Goal: Information Seeking & Learning: Check status

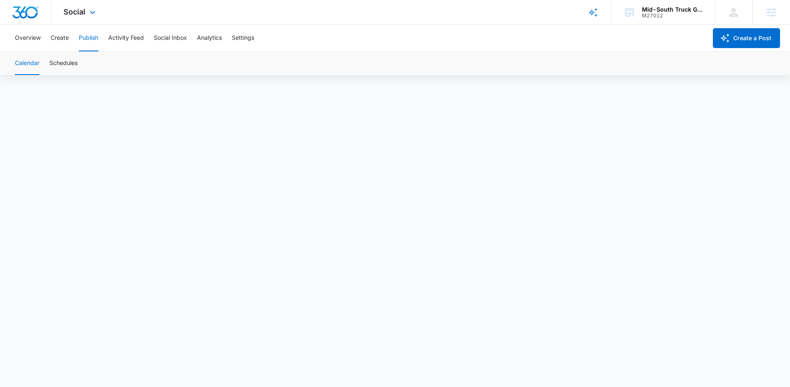
click at [281, 12] on div "Social Apps Reputation Websites Forms CRM Email Social Shop Payments POS Conten…" at bounding box center [395, 12] width 790 height 25
click at [376, 16] on div "Social Apps Reputation Websites Forms CRM Email Social Shop Payments POS Conten…" at bounding box center [395, 12] width 790 height 25
click at [670, 7] on div "Mid-South Truck Gear" at bounding box center [672, 9] width 61 height 7
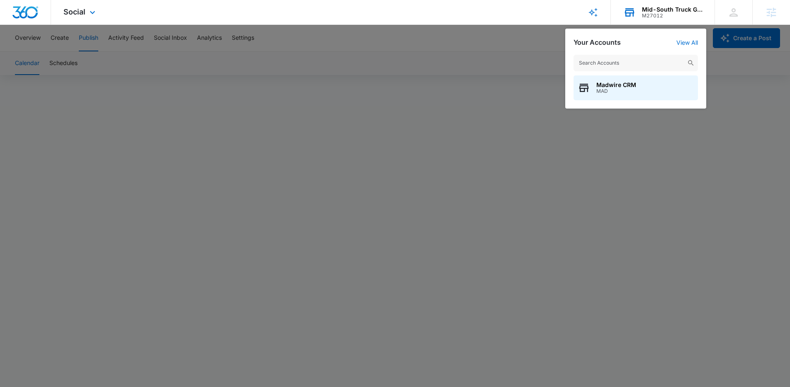
click at [618, 62] on input "text" at bounding box center [636, 63] width 124 height 17
type input "central ohio u"
click at [606, 88] on span "Central Ohio Upfitters" at bounding box center [637, 85] width 82 height 7
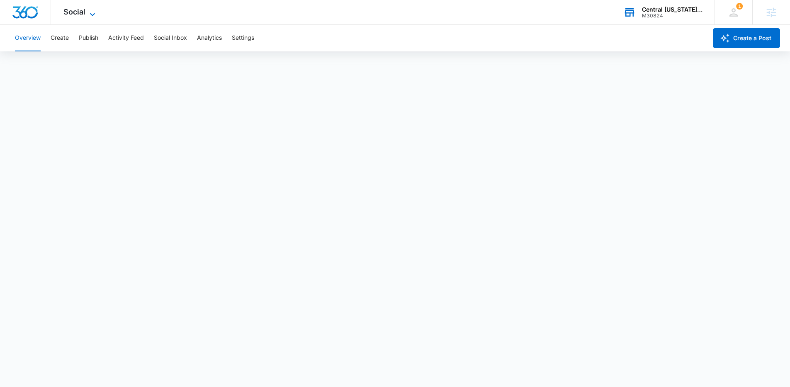
click at [80, 12] on span "Social" at bounding box center [74, 11] width 22 height 9
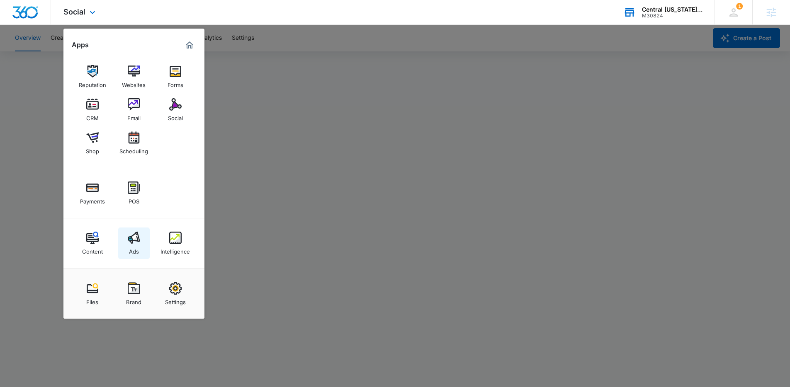
click at [136, 240] on img at bounding box center [134, 238] width 12 height 12
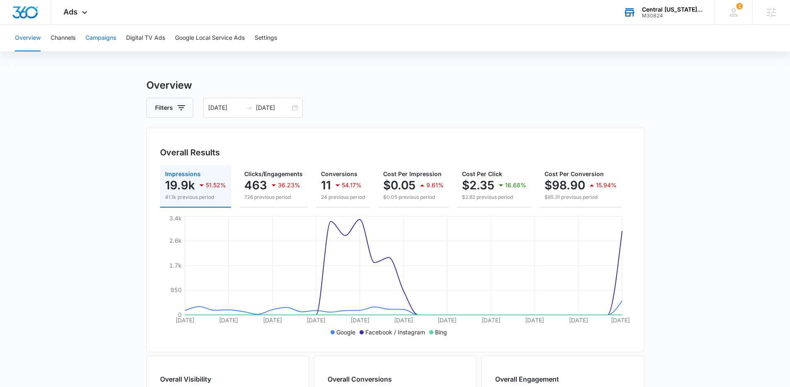
click at [97, 41] on button "Campaigns" at bounding box center [100, 38] width 31 height 27
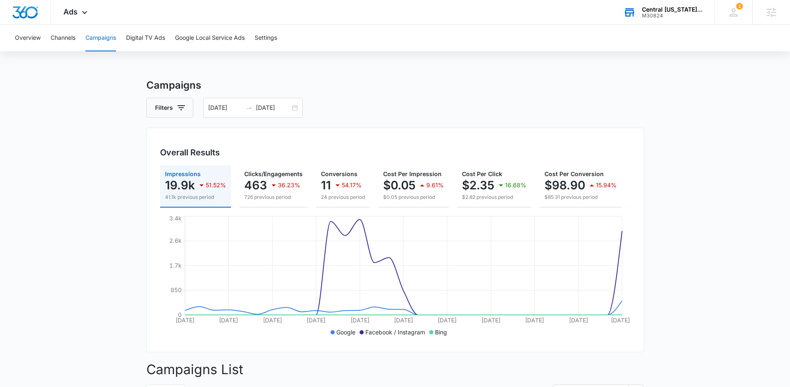
drag, startPoint x: 121, startPoint y: 77, endPoint x: 231, endPoint y: 93, distance: 110.6
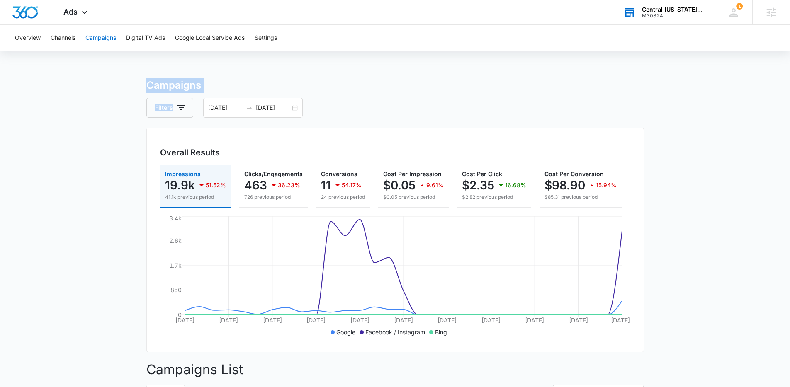
click at [227, 85] on h3 "Campaigns" at bounding box center [395, 85] width 498 height 15
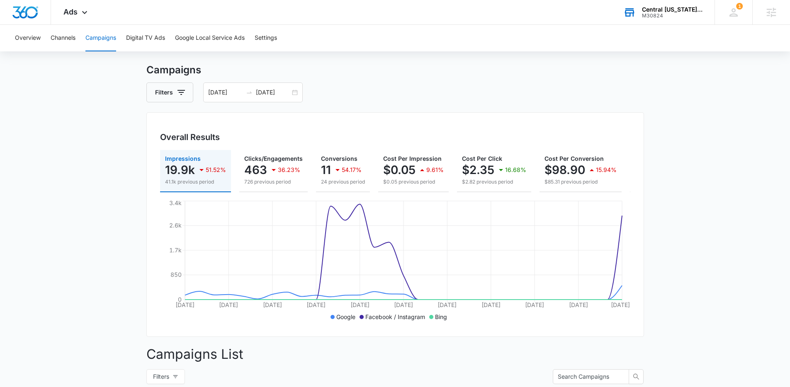
scroll to position [16, 0]
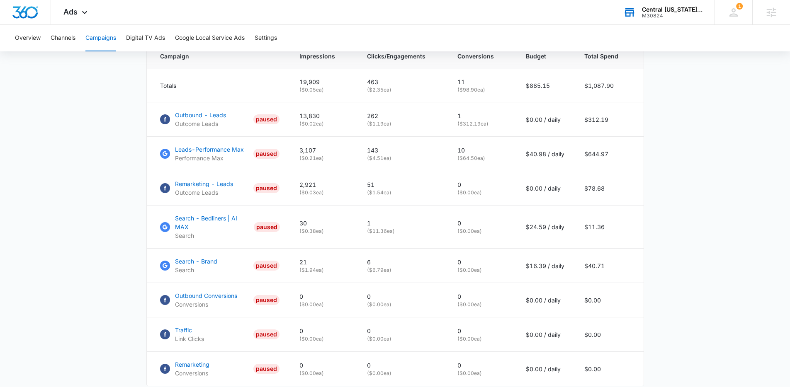
scroll to position [361, 0]
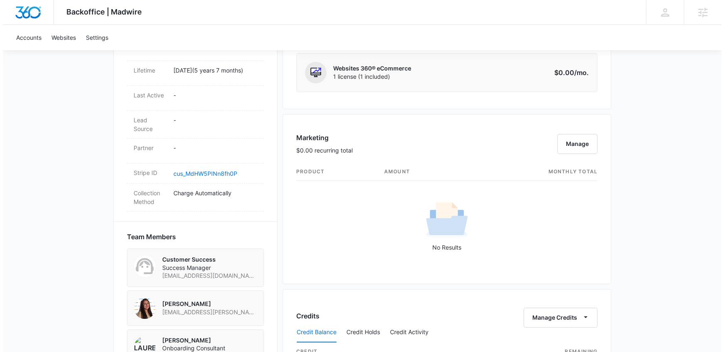
scroll to position [417, 0]
click at [574, 141] on button "Manage" at bounding box center [574, 145] width 40 height 20
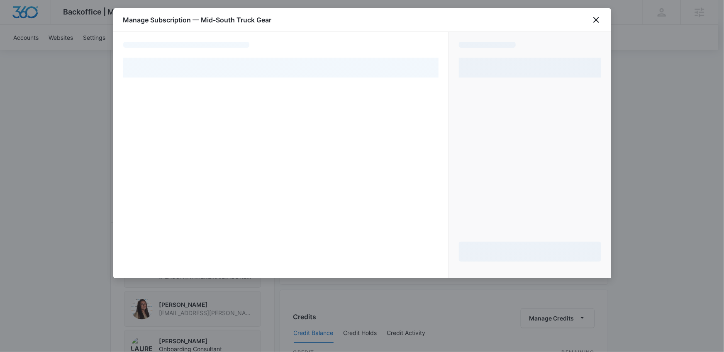
select select "pm_1MtEwMA4n8RTgNjUMsX4WFyk"
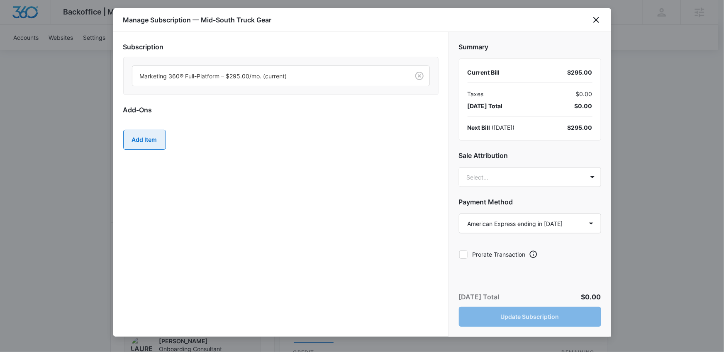
click at [141, 148] on button "Add Item" at bounding box center [144, 140] width 43 height 20
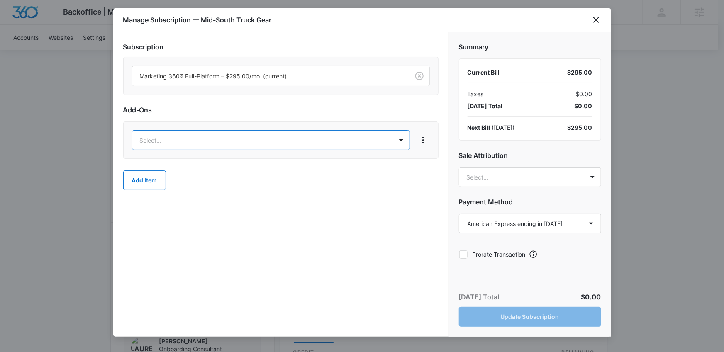
click at [150, 135] on body "Backoffice | Madwire Apps Settings NG Nicholas Geymann nicholas.geymann@madwire…" at bounding box center [362, 175] width 724 height 1184
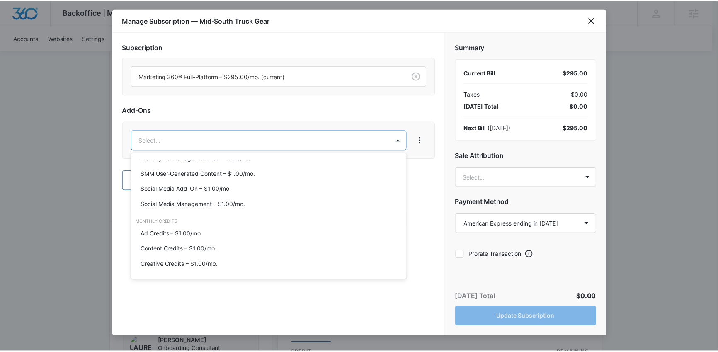
scroll to position [362, 0]
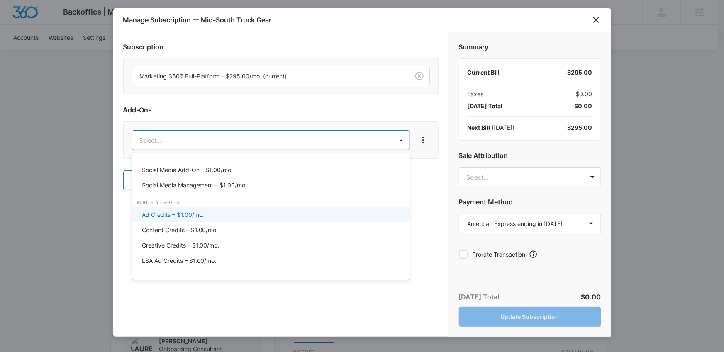
click at [167, 216] on p "Ad Credits – $1.00/mo." at bounding box center [173, 214] width 62 height 9
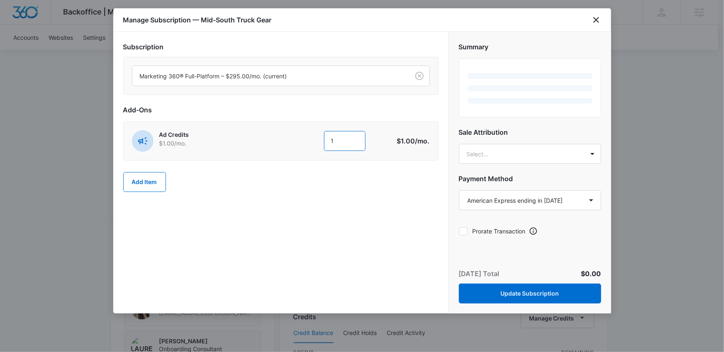
drag, startPoint x: 338, startPoint y: 137, endPoint x: 324, endPoint y: 138, distance: 14.1
click at [324, 138] on input "1" at bounding box center [344, 141] width 41 height 20
type input "600"
click at [364, 195] on div "Add Item" at bounding box center [280, 182] width 315 height 36
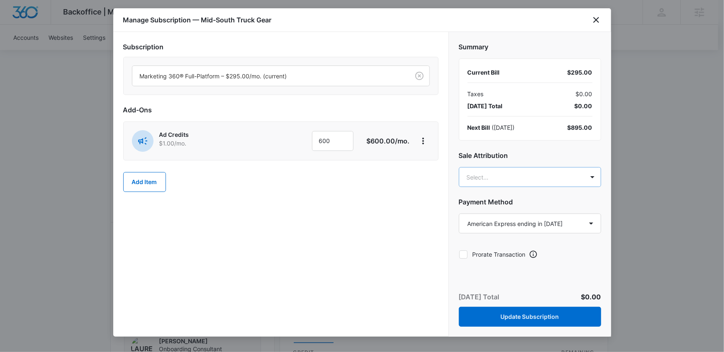
click at [501, 177] on body "Backoffice | Madwire Apps Settings NG Nicholas Geymann nicholas.geymann@madwire…" at bounding box center [362, 175] width 724 height 1184
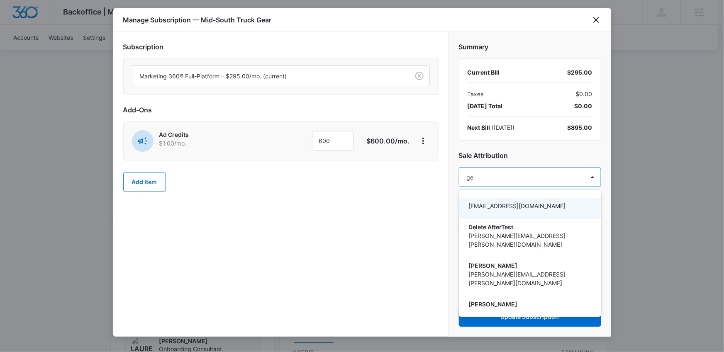
type input "gey"
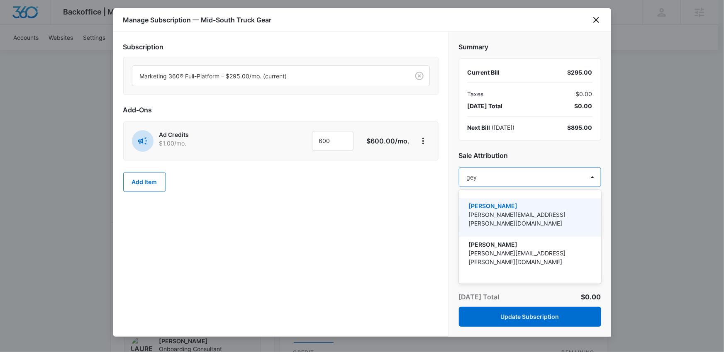
click at [499, 207] on p "[PERSON_NAME]" at bounding box center [529, 206] width 121 height 9
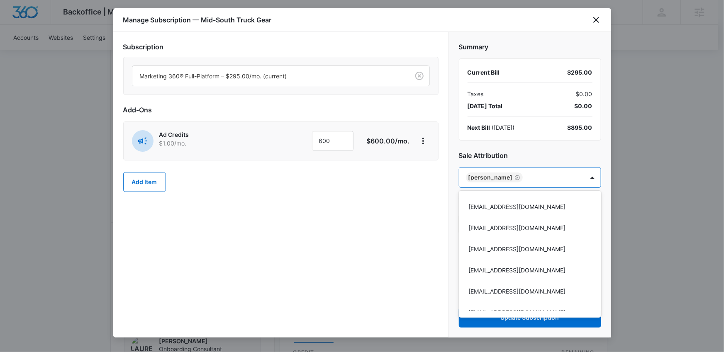
click at [414, 228] on div at bounding box center [362, 176] width 724 height 352
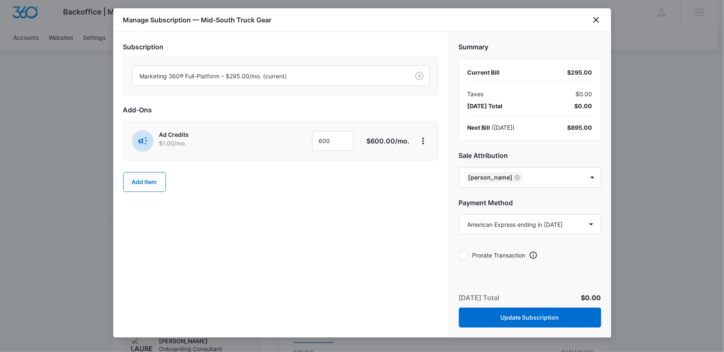
click at [372, 262] on div "Subscription Marketing 360® Full-Platform – $295.00/mo. (current) Add-Ons Ad Cr…" at bounding box center [280, 185] width 335 height 306
click at [527, 315] on button "Update Subscription" at bounding box center [530, 318] width 142 height 20
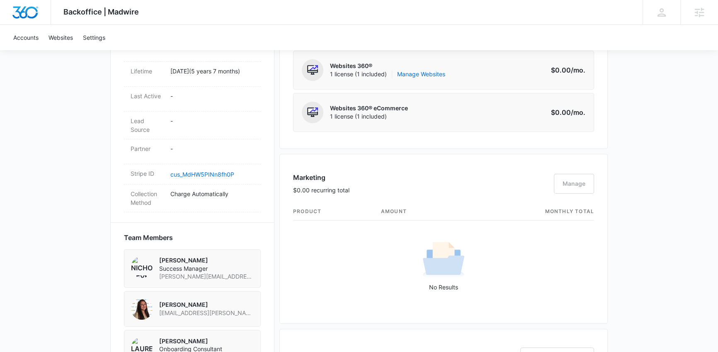
click at [58, 180] on div "Backoffice | Madwire Apps Settings NG Nicholas Geymann nicholas.geymann@madwire…" at bounding box center [359, 194] width 718 height 1223
click at [57, 189] on div "Backoffice | Madwire Apps Settings NG Nicholas Geymann nicholas.geymann@madwire…" at bounding box center [359, 194] width 718 height 1223
click at [55, 139] on div "Backoffice | Madwire Apps Settings NG Nicholas Geymann nicholas.geymann@madwire…" at bounding box center [359, 194] width 718 height 1223
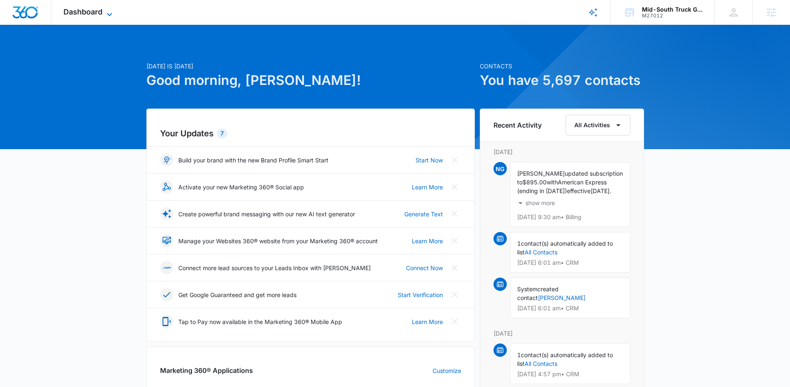
click at [92, 11] on span "Dashboard" at bounding box center [82, 11] width 39 height 9
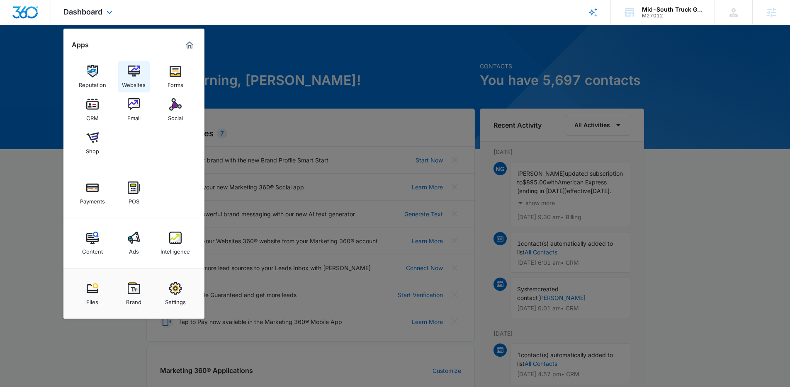
click at [126, 71] on link "Websites" at bounding box center [134, 77] width 32 height 32
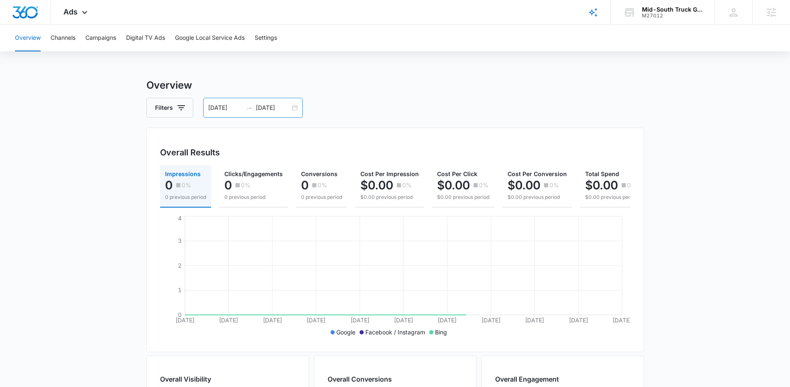
click at [240, 112] on input "08/04/2025" at bounding box center [225, 107] width 34 height 9
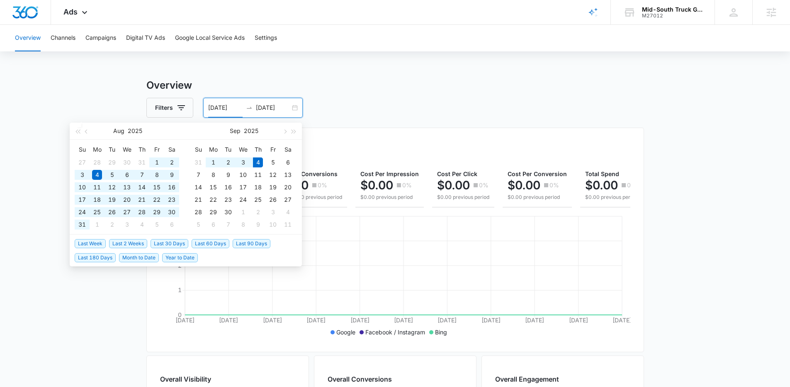
click at [185, 259] on span "Year to Date" at bounding box center [180, 257] width 36 height 9
type input "01/01/2025"
type input "[DATE]"
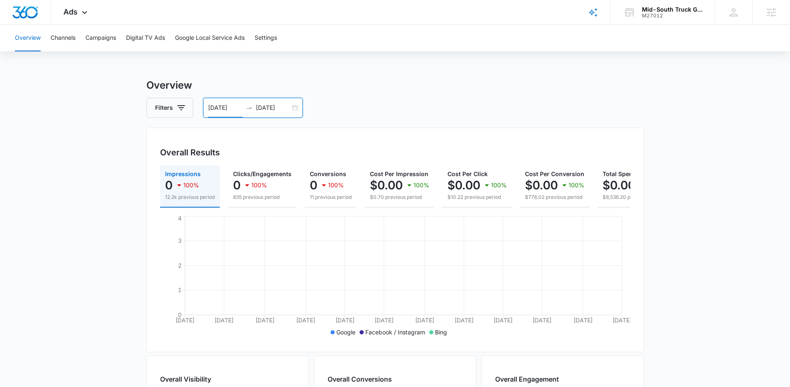
click at [233, 107] on input "01/01/2025" at bounding box center [225, 107] width 34 height 9
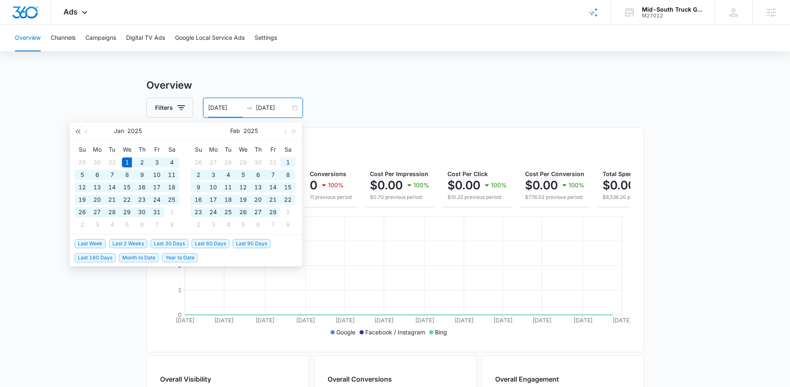
click at [79, 132] on span "button" at bounding box center [77, 131] width 4 height 4
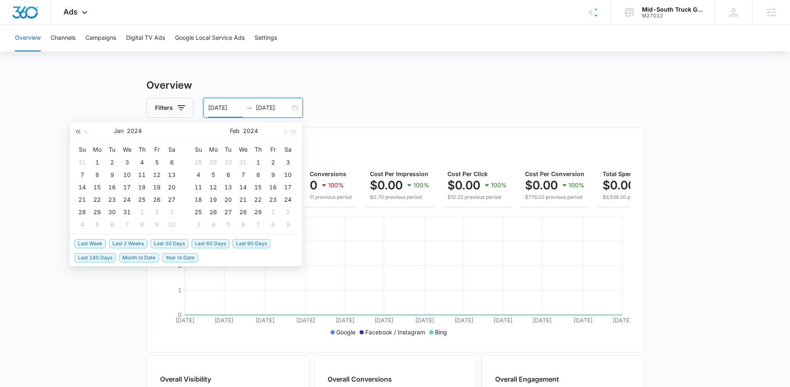
click at [79, 132] on span "button" at bounding box center [77, 131] width 4 height 4
type input "01/01/2023"
click at [85, 160] on div "1" at bounding box center [82, 163] width 10 height 10
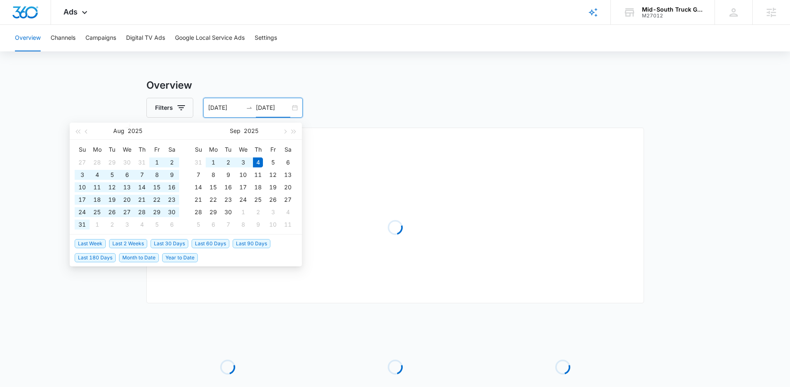
click at [46, 142] on main "Overview Filters 01/01/2023 09/04/2025 Overall Results Loading Loading Loading …" at bounding box center [395, 269] width 790 height 382
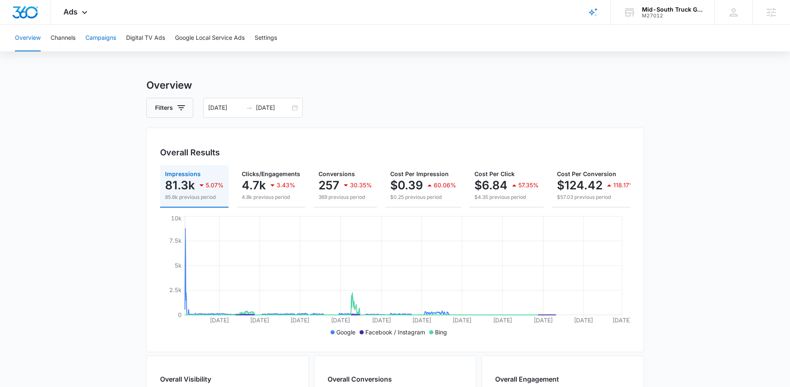
click at [95, 41] on button "Campaigns" at bounding box center [100, 38] width 31 height 27
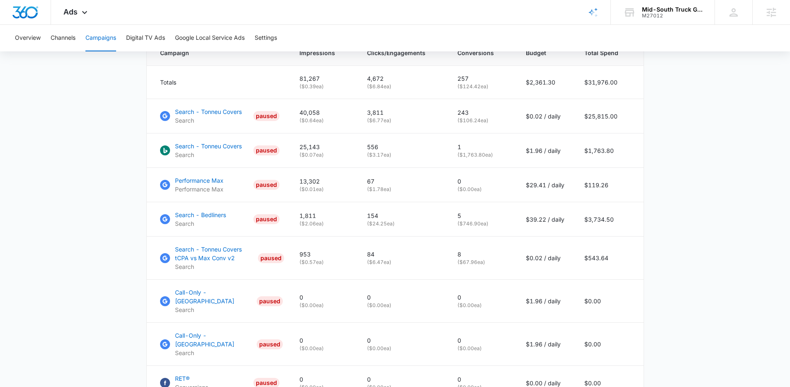
scroll to position [263, 0]
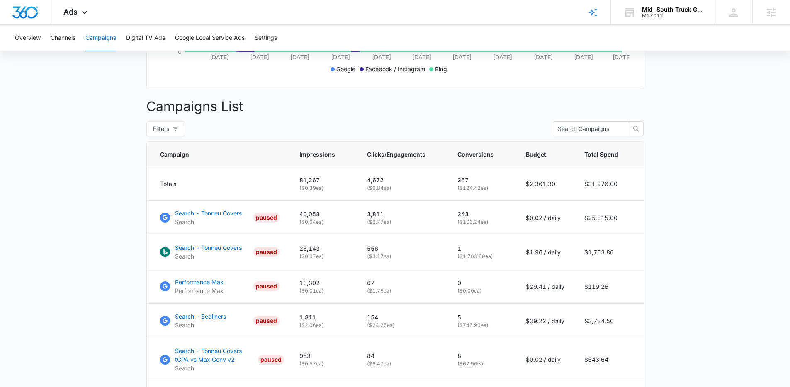
click at [75, 239] on main "Campaigns Filters 01/01/2023 09/04/2025 Overall Results Impressions 81.3k 5.07%…" at bounding box center [395, 230] width 790 height 831
click at [83, 143] on main "Campaigns Filters 01/01/2023 09/04/2025 Overall Results Impressions 81.3k 5.07%…" at bounding box center [395, 230] width 790 height 831
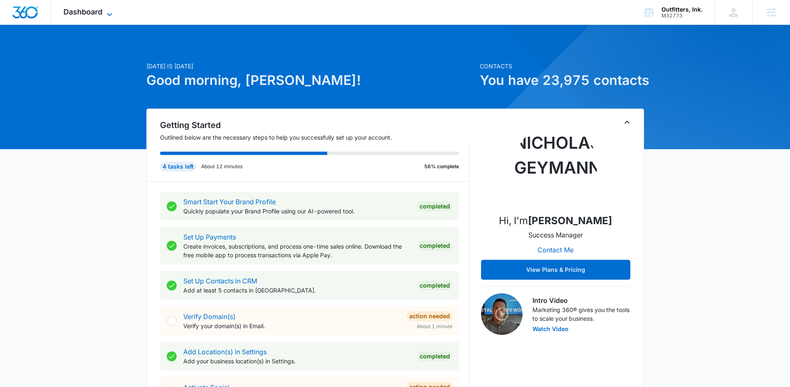
click at [88, 8] on span "Dashboard" at bounding box center [82, 11] width 39 height 9
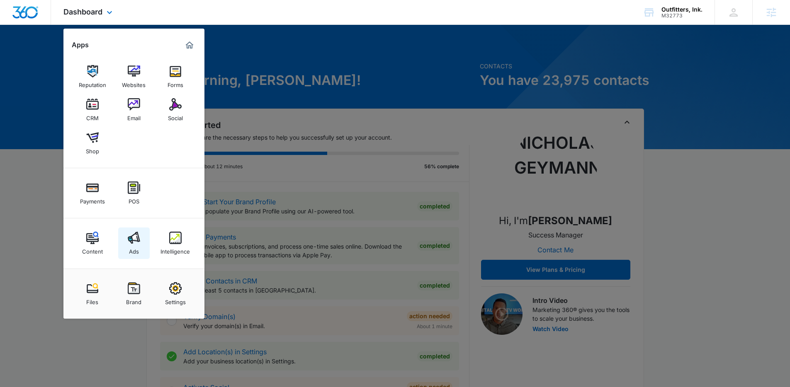
click at [134, 238] on img at bounding box center [134, 238] width 12 height 12
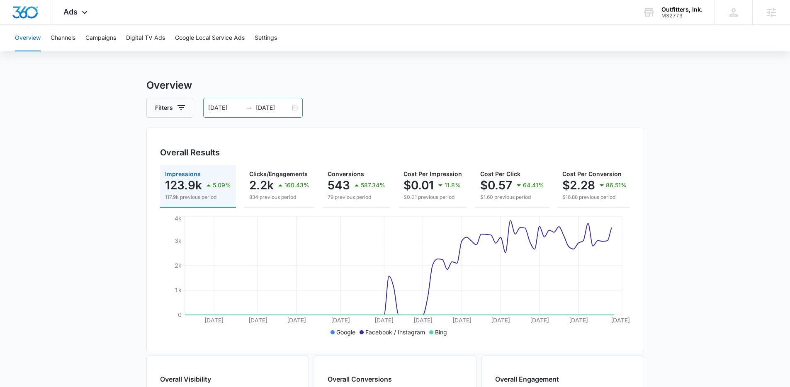
click at [222, 104] on input "05/19/2025" at bounding box center [225, 107] width 34 height 9
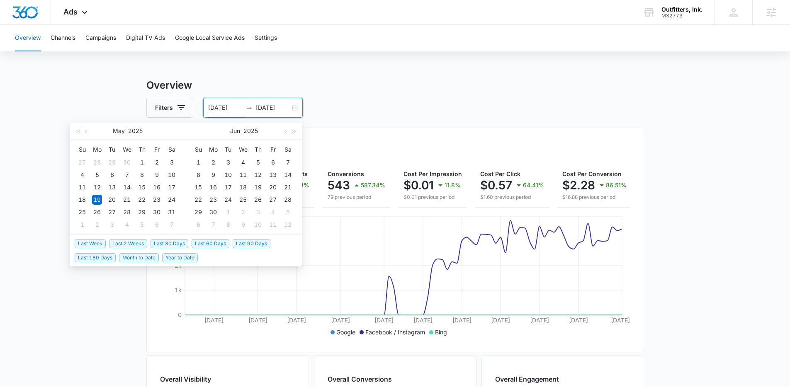
click at [169, 244] on span "Last 30 Days" at bounding box center [170, 243] width 38 height 9
type input "[DATE]"
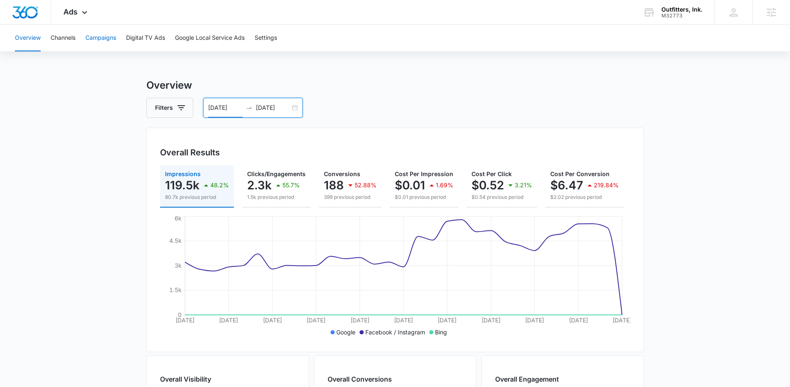
click at [102, 36] on button "Campaigns" at bounding box center [100, 38] width 31 height 27
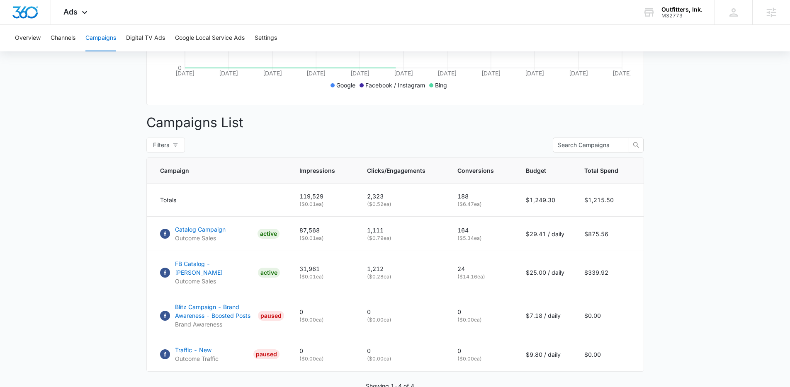
scroll to position [288, 0]
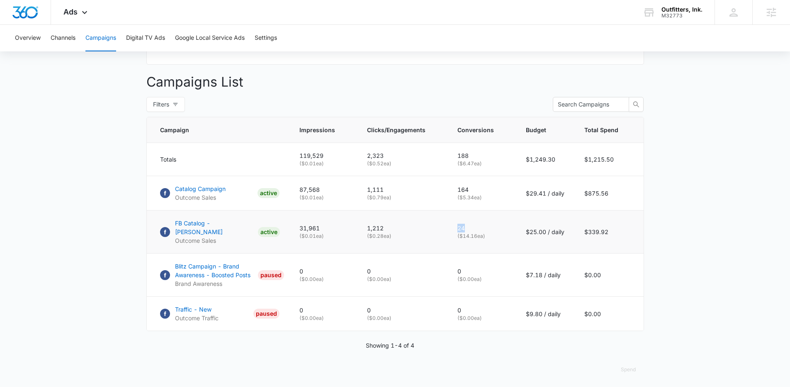
drag, startPoint x: 470, startPoint y: 230, endPoint x: 456, endPoint y: 232, distance: 14.7
click at [456, 232] on td "24 ( $14.16 ea)" at bounding box center [482, 232] width 68 height 43
click at [73, 221] on main "Campaigns Filters 08/05/2025 09/04/2025 Overall Results Impressions 119.5k 48.2…" at bounding box center [395, 90] width 790 height 600
click at [82, 199] on main "Campaigns Filters 08/05/2025 09/04/2025 Overall Results Impressions 119.5k 48.2…" at bounding box center [395, 90] width 790 height 600
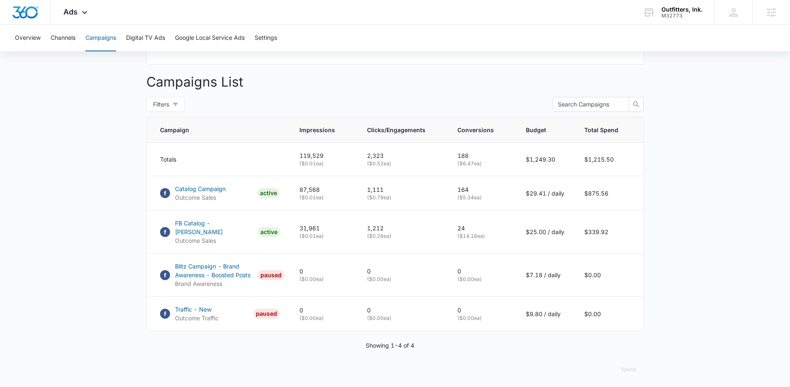
click at [78, 138] on main "Campaigns Filters 08/05/2025 09/04/2025 Overall Results Impressions 119.5k 48.2…" at bounding box center [395, 90] width 790 height 600
click at [105, 131] on main "Campaigns Filters 08/05/2025 09/04/2025 Overall Results Impressions 119.5k 48.2…" at bounding box center [395, 90] width 790 height 600
click at [97, 129] on main "Campaigns Filters 08/05/2025 09/04/2025 Overall Results Impressions 119.5k 48.2…" at bounding box center [395, 90] width 790 height 600
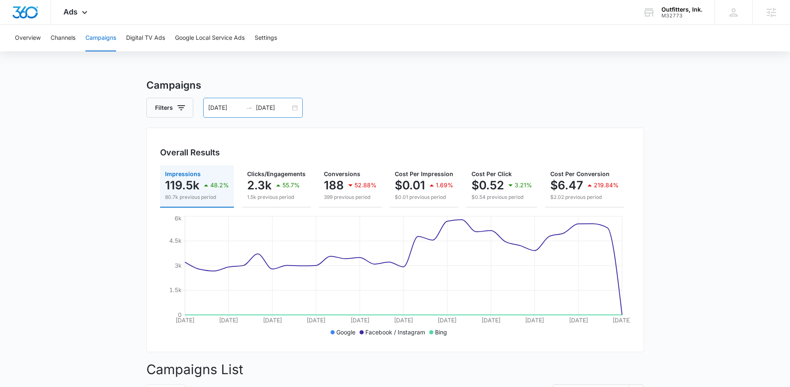
click at [227, 109] on input "[DATE]" at bounding box center [225, 107] width 34 height 9
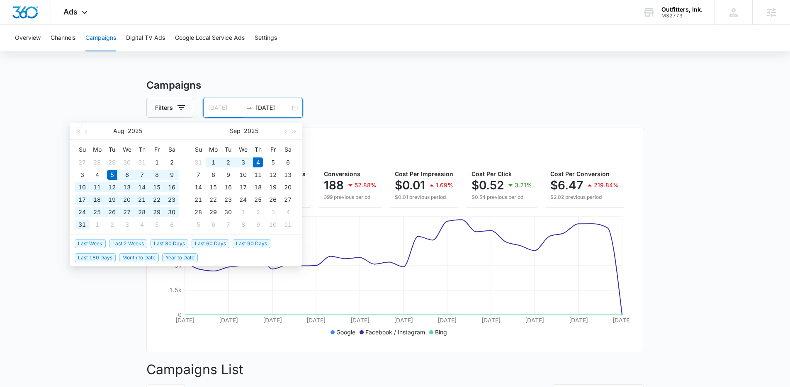
type input "[DATE]"
click at [170, 244] on span "Last 30 Days" at bounding box center [170, 243] width 38 height 9
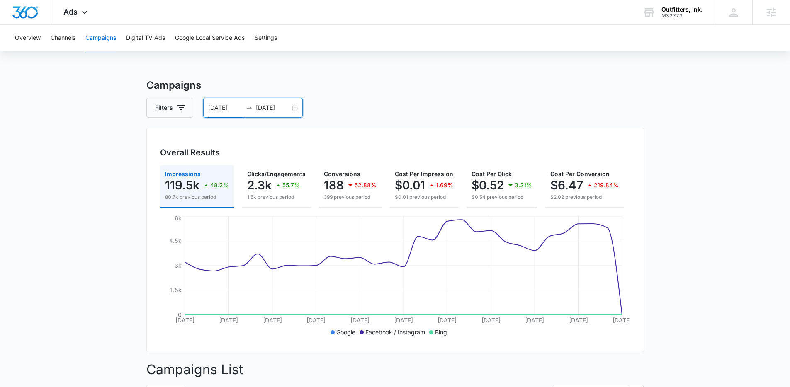
click at [60, 226] on main "Campaigns Filters 08/05/2025 09/04/2025 Overall Results Impressions 119.5k 48.2…" at bounding box center [395, 378] width 790 height 600
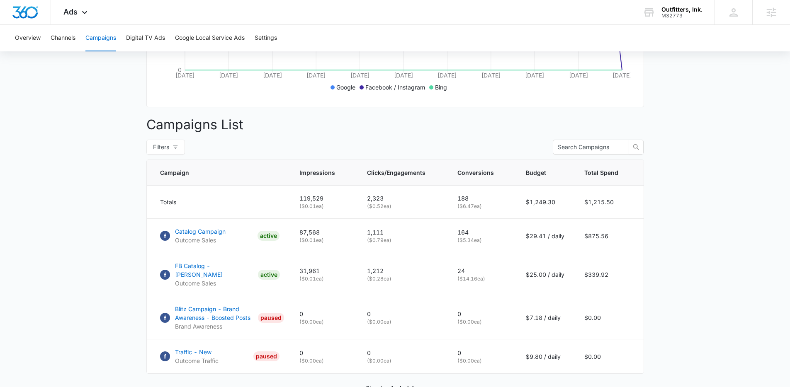
scroll to position [288, 0]
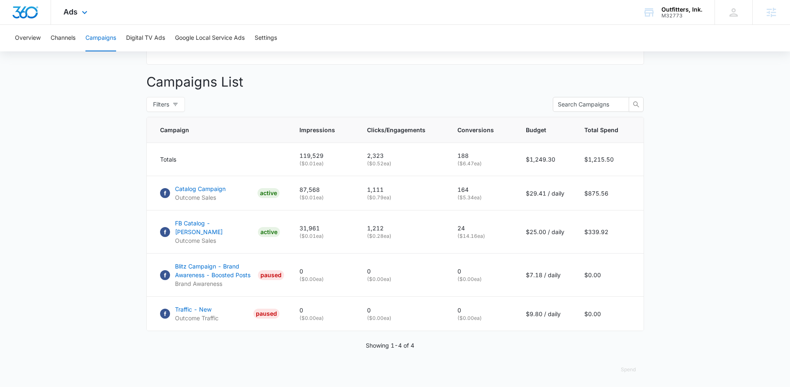
click at [78, 7] on div "Ads Apps Reputation Websites Forms CRM Email Social Shop Payments POS Content A…" at bounding box center [76, 12] width 51 height 24
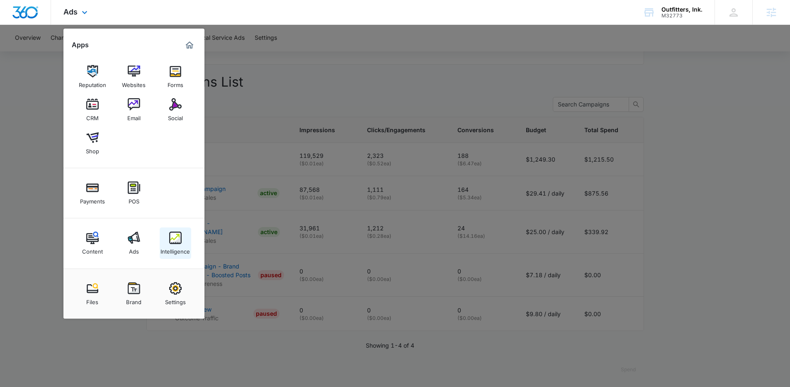
click at [177, 245] on div "Intelligence" at bounding box center [175, 249] width 29 height 11
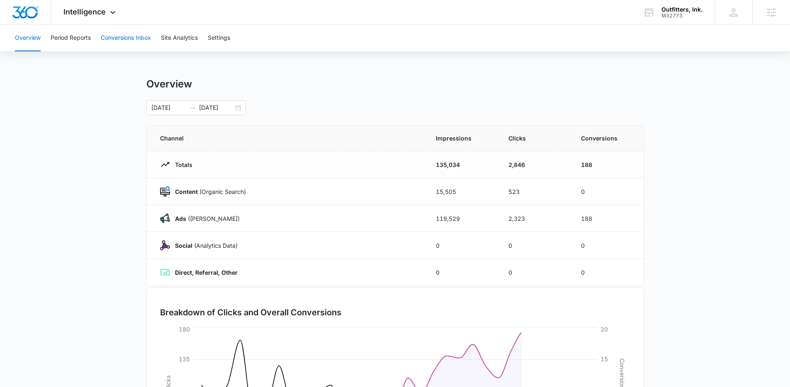
click at [129, 36] on button "Conversions Inbox" at bounding box center [126, 38] width 50 height 27
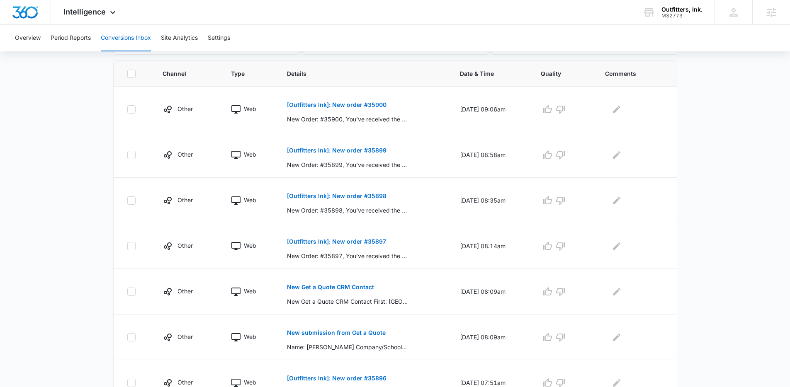
scroll to position [63, 0]
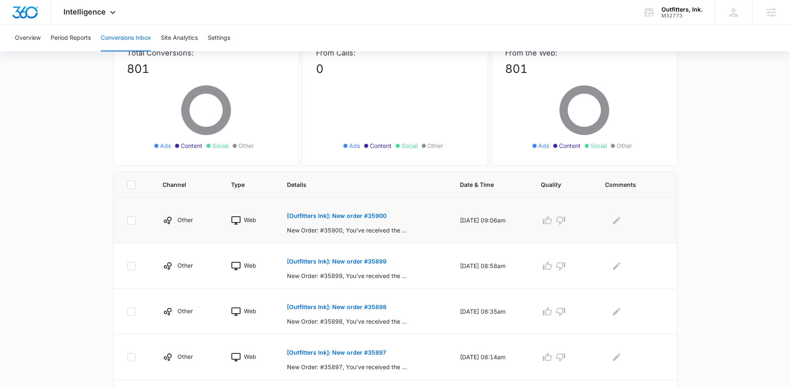
click at [333, 215] on p "[Outfitters Ink]: New order #35900" at bounding box center [337, 216] width 100 height 6
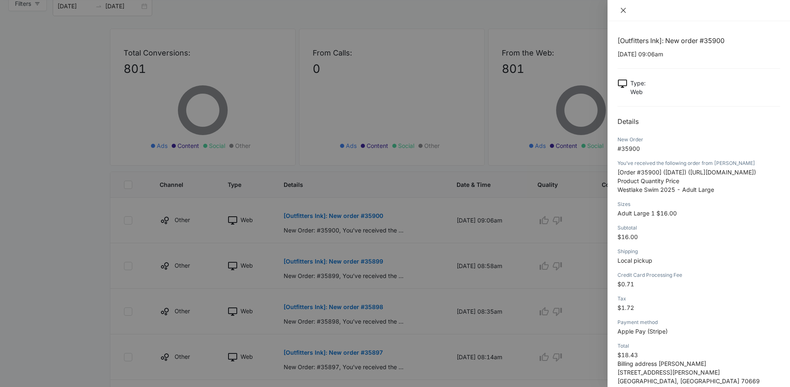
click at [622, 11] on icon "close" at bounding box center [623, 10] width 5 height 5
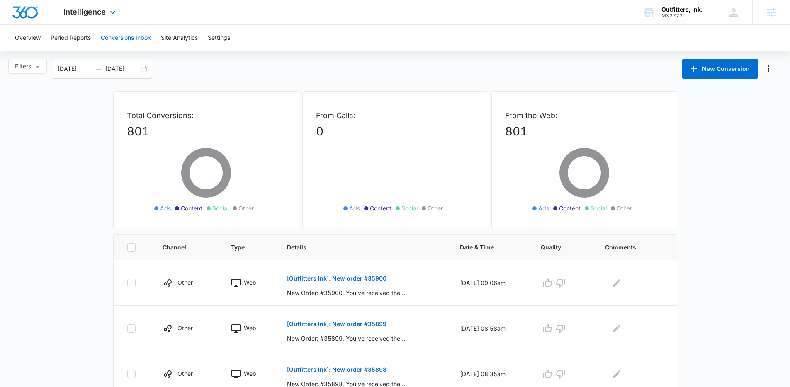
scroll to position [0, 0]
click at [80, 16] on span "Intelligence" at bounding box center [84, 11] width 42 height 9
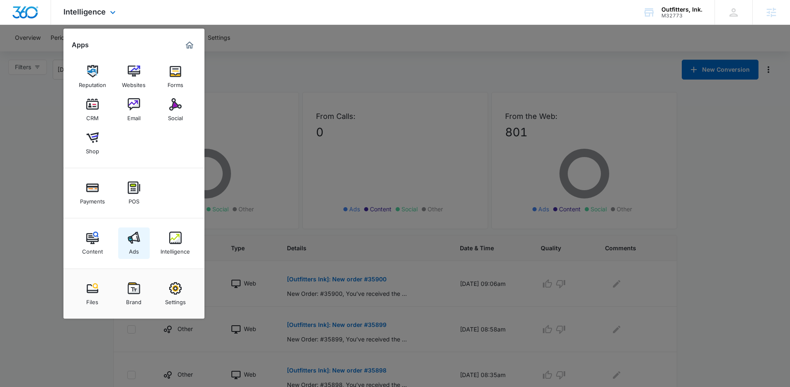
click at [134, 241] on img at bounding box center [134, 238] width 12 height 12
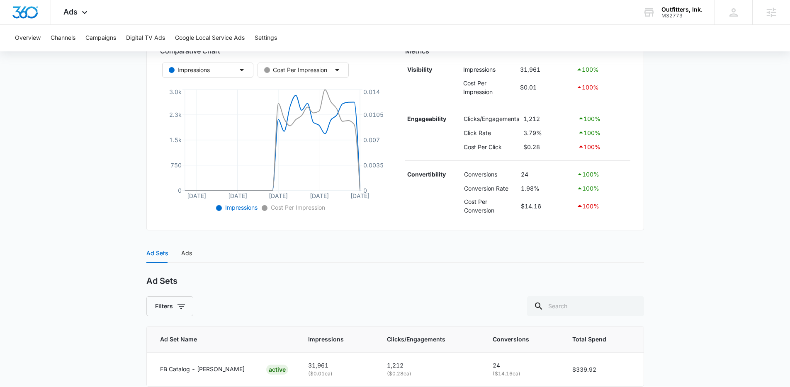
scroll to position [190, 0]
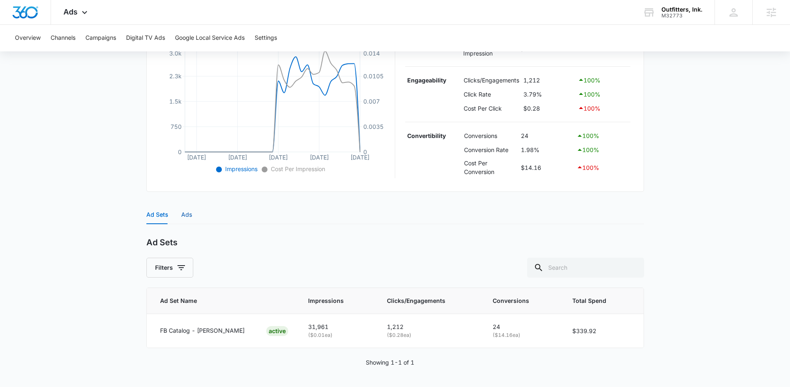
click at [182, 214] on div "Ads" at bounding box center [186, 214] width 11 height 9
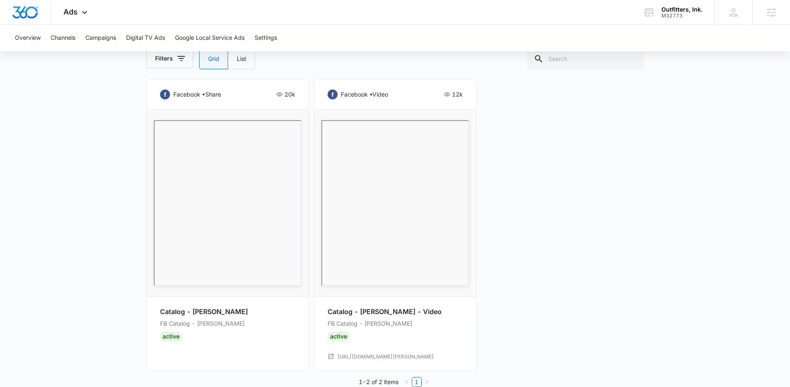
scroll to position [426, 0]
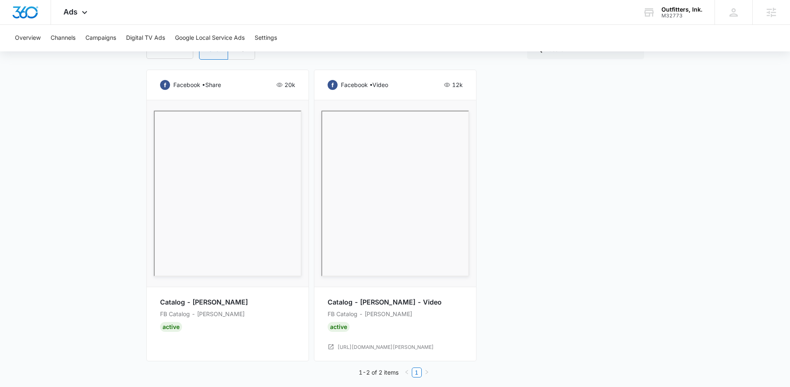
click at [85, 197] on main "FB Catalog - [PERSON_NAME] | Active $25.00 daily , $339.92 Spent Overview [DATE…" at bounding box center [395, 23] width 790 height 742
